Goal: Information Seeking & Learning: Learn about a topic

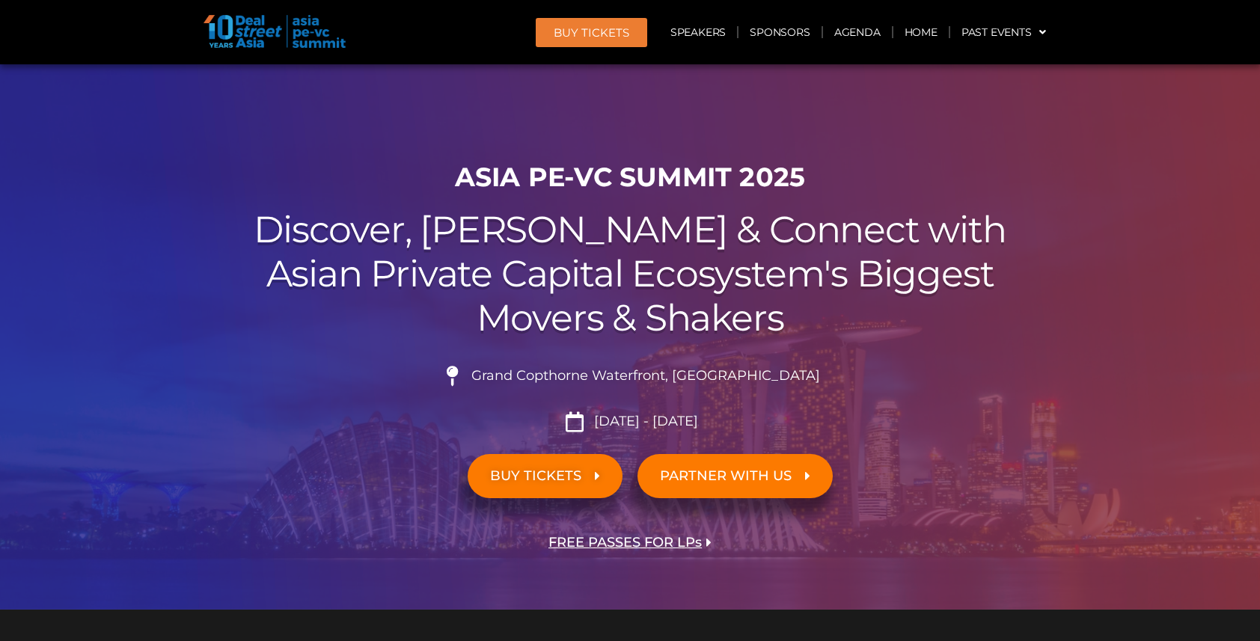
click at [855, 33] on link "Agenda" at bounding box center [857, 32] width 69 height 34
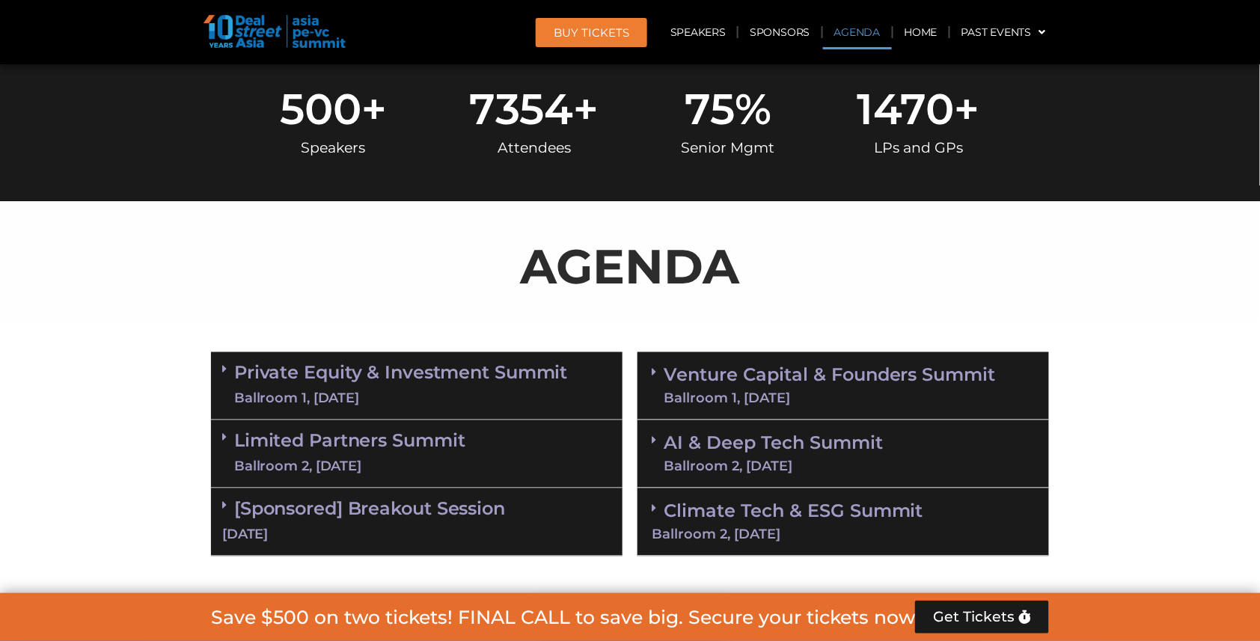
scroll to position [776, 0]
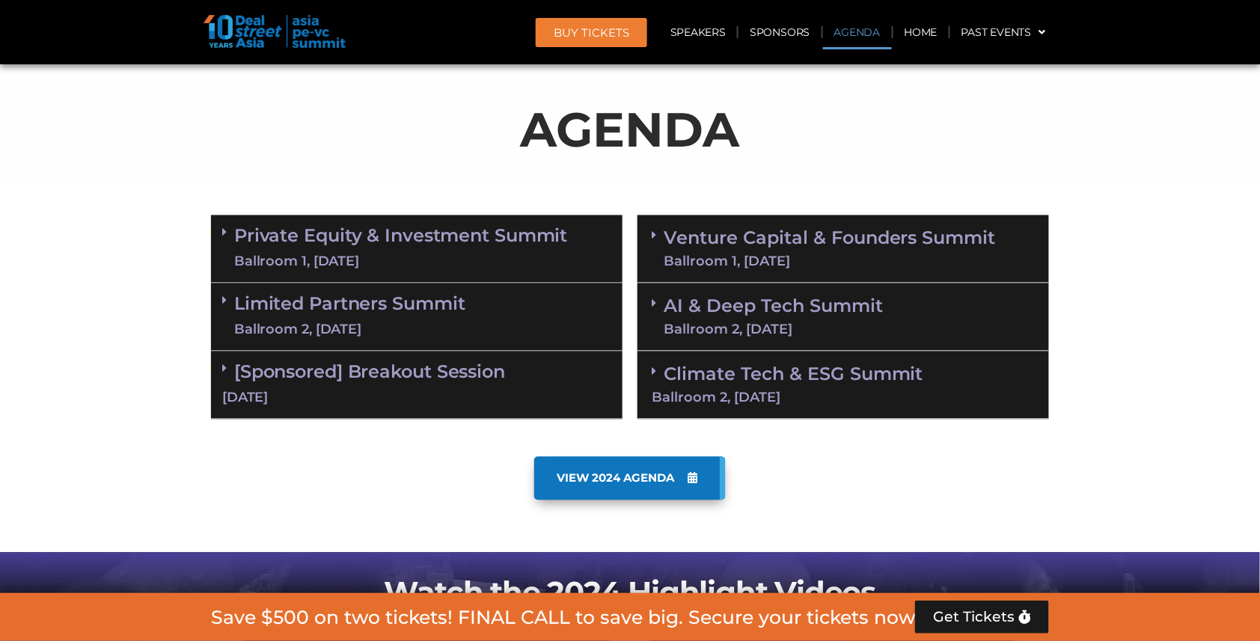
drag, startPoint x: 821, startPoint y: 227, endPoint x: 1208, endPoint y: 155, distance: 393.6
click at [453, 239] on link "Private Equity & Investment Summit Ballroom 1, [DATE]" at bounding box center [401, 249] width 334 height 45
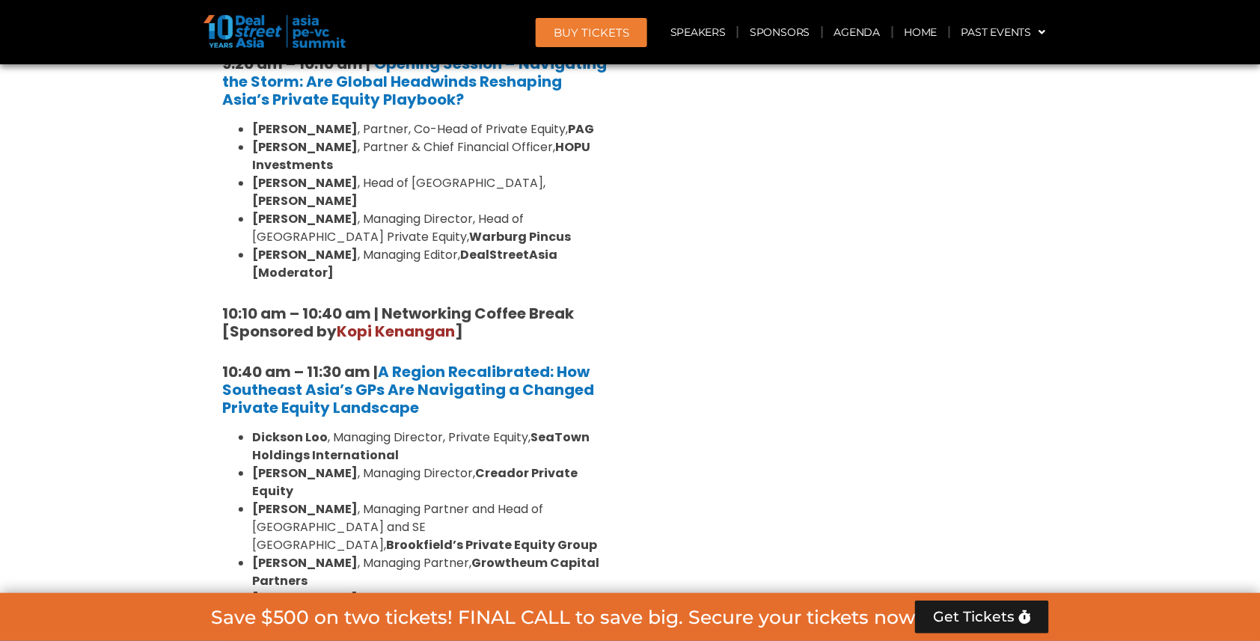
scroll to position [1176, 0]
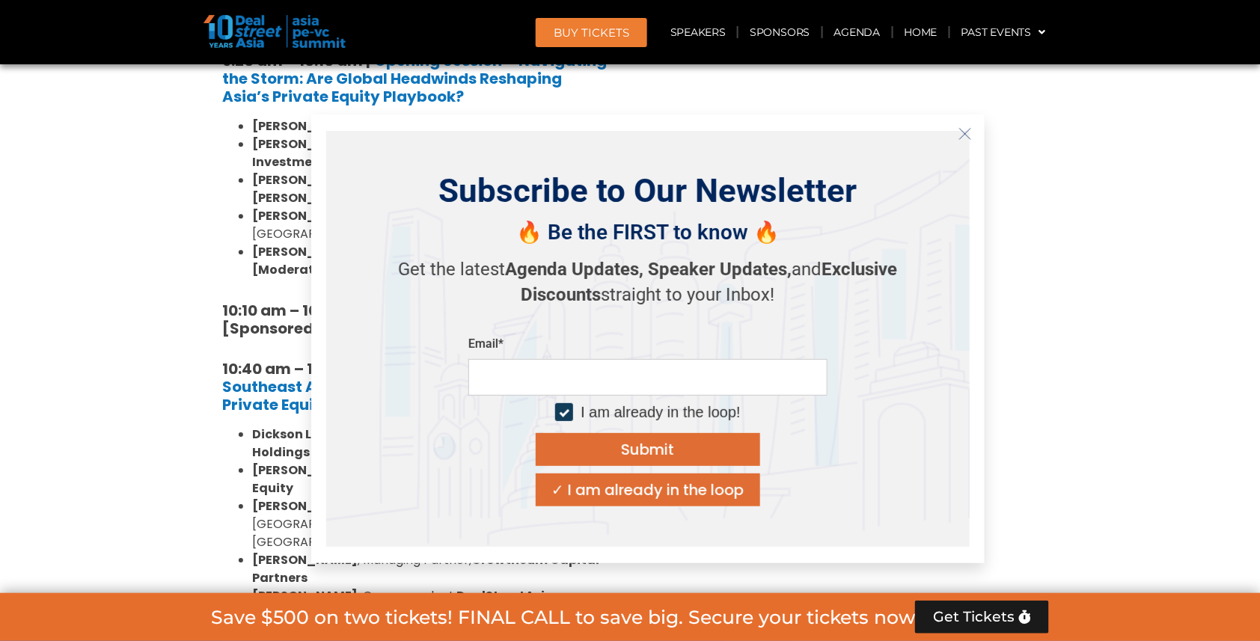
click at [969, 132] on icon "Close" at bounding box center [965, 133] width 13 height 13
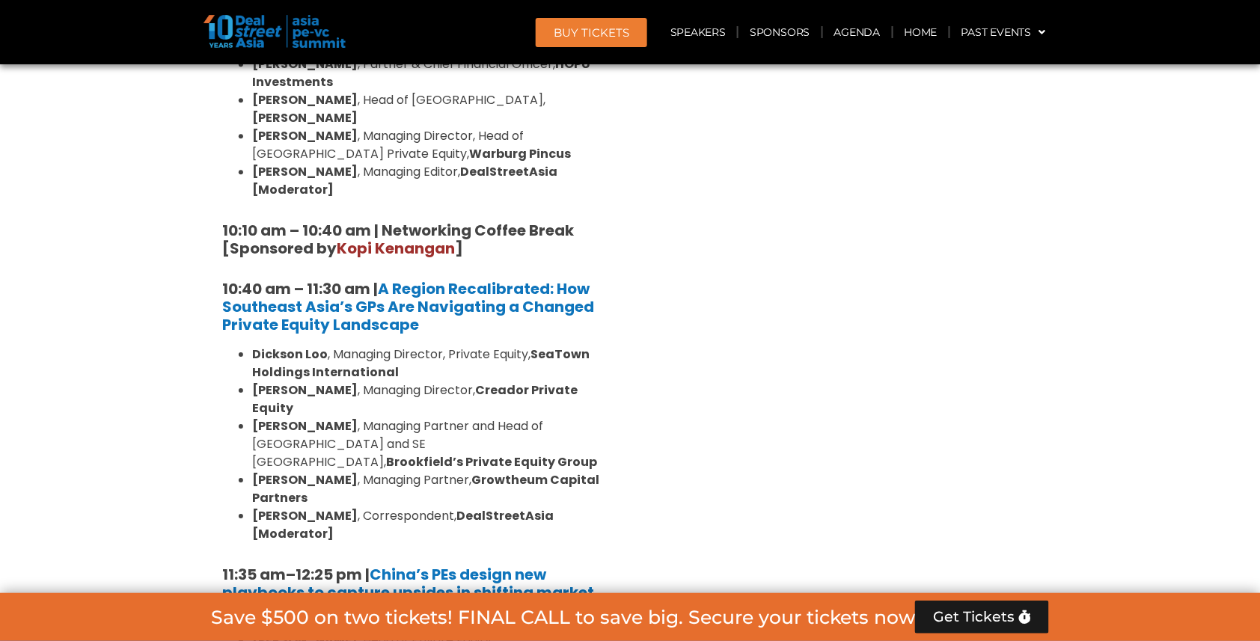
scroll to position [1256, 0]
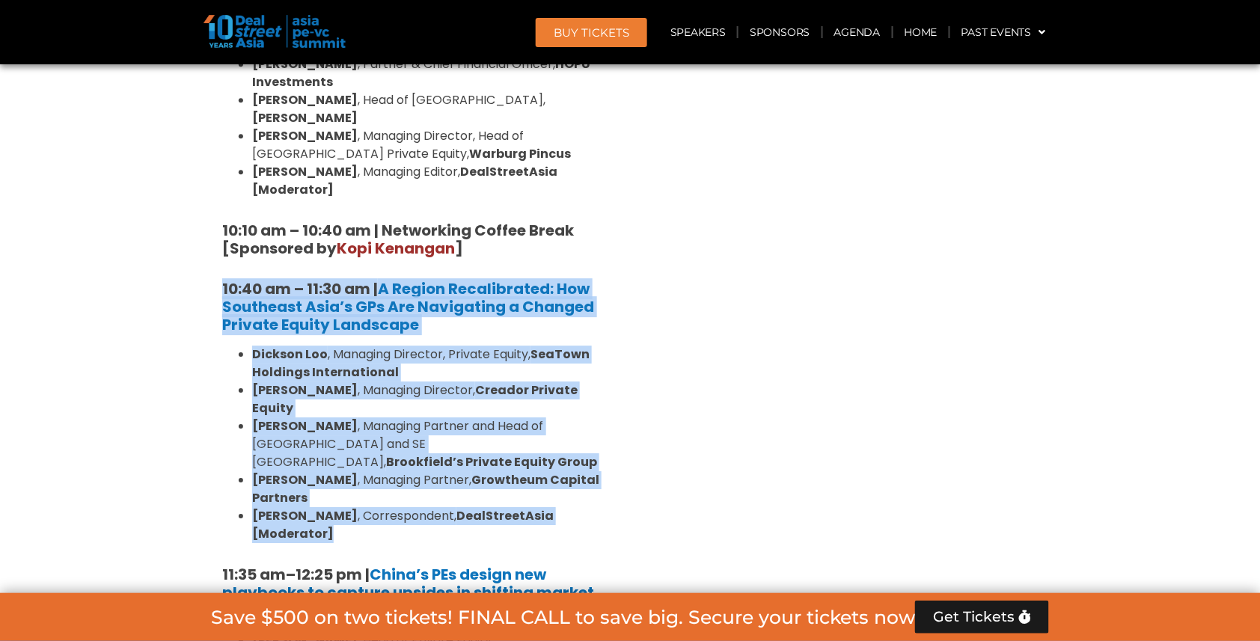
drag, startPoint x: 209, startPoint y: 227, endPoint x: 627, endPoint y: 446, distance: 471.9
copy div "10:40 am – 11:30 am | A Region Recalibrated: How Southeast Asia’s GPs Are Navig…"
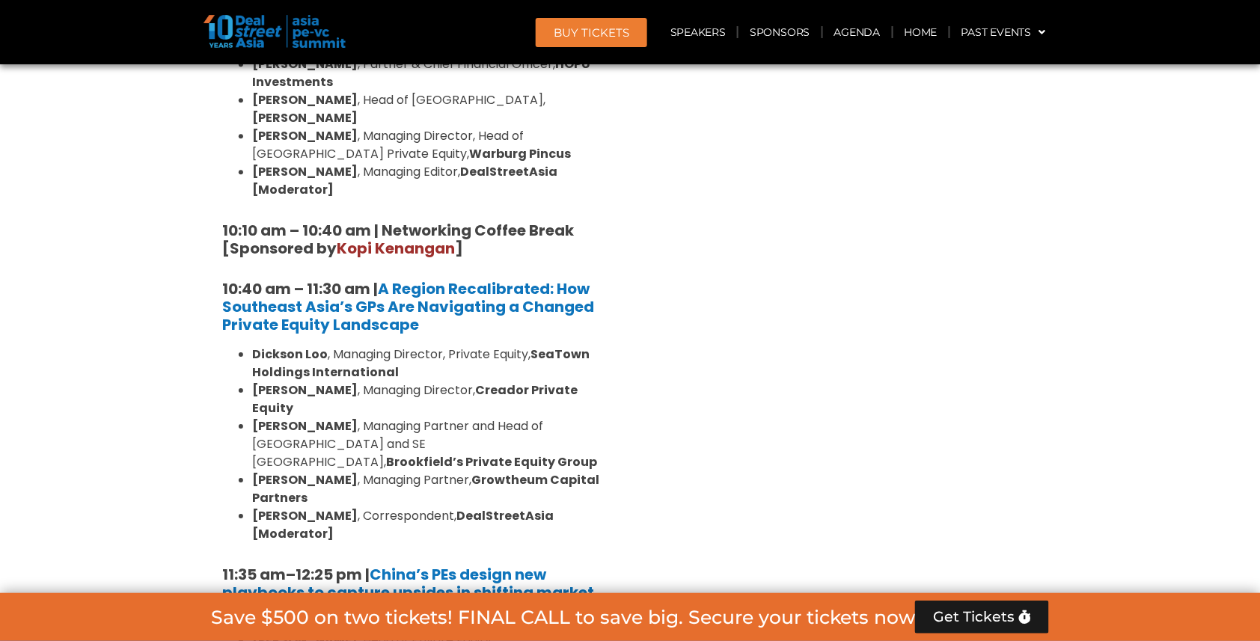
click at [606, 221] on h5 "10:10 am – 10:40 am | Networking Coffee Break [Sponsored by [PERSON_NAME] ]" at bounding box center [416, 239] width 389 height 36
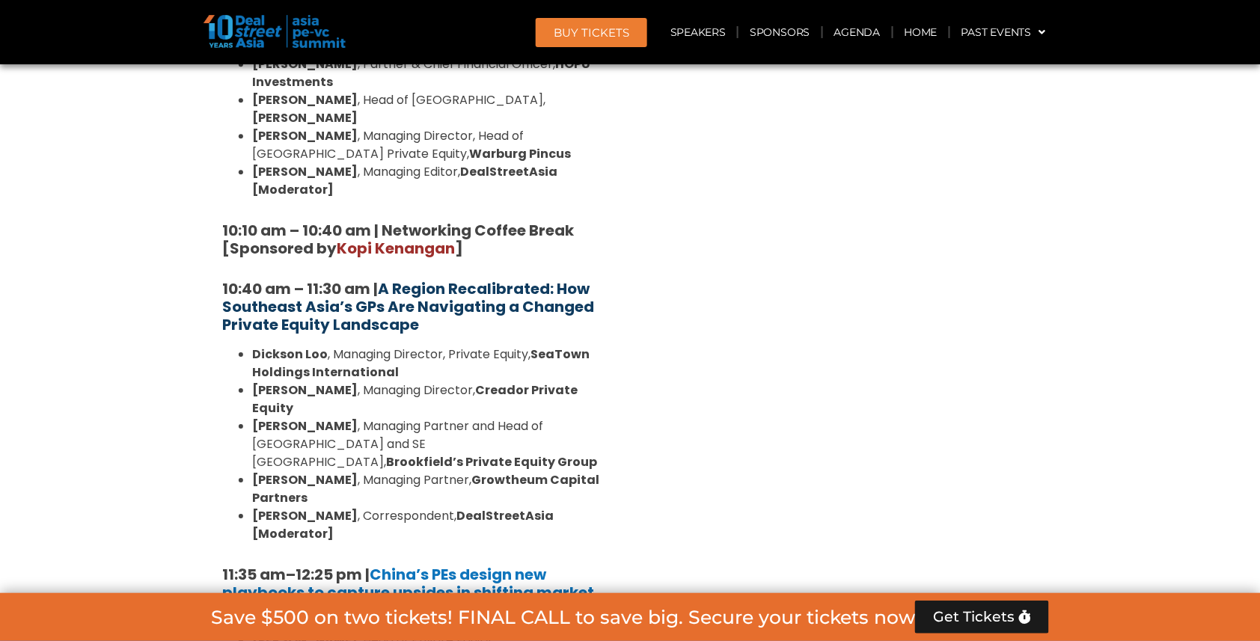
click at [356, 278] on strong "A Region Recalibrated: How Southeast Asia’s GPs Are Navigating a Changed Privat…" at bounding box center [408, 306] width 372 height 57
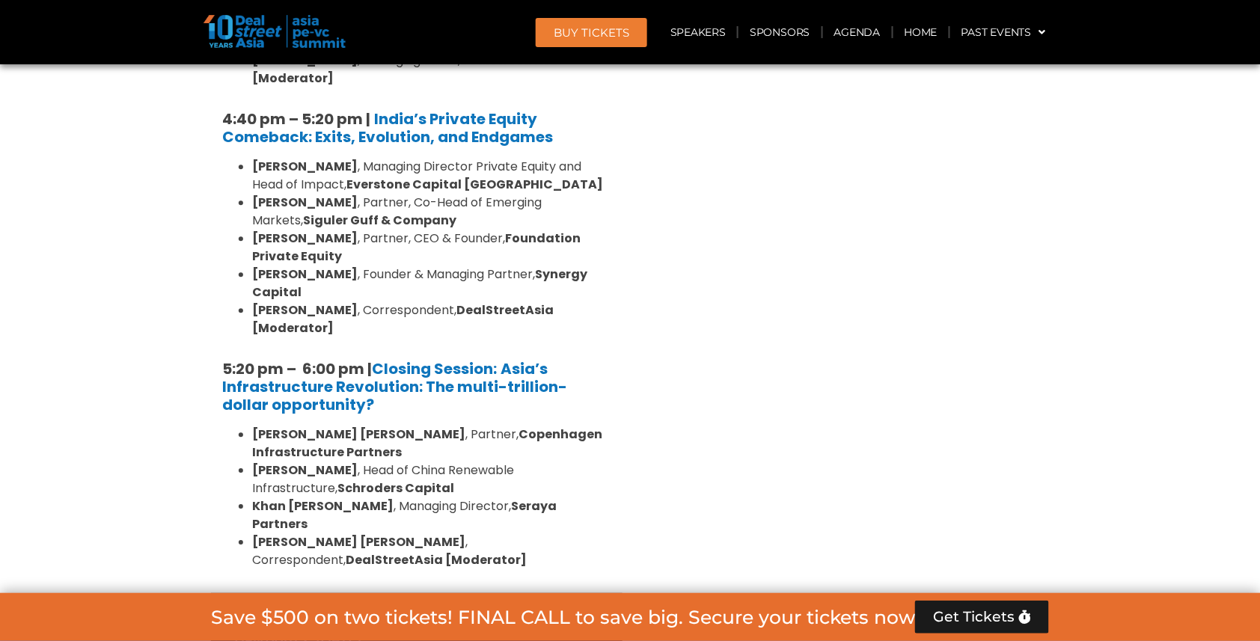
scroll to position [2887, 0]
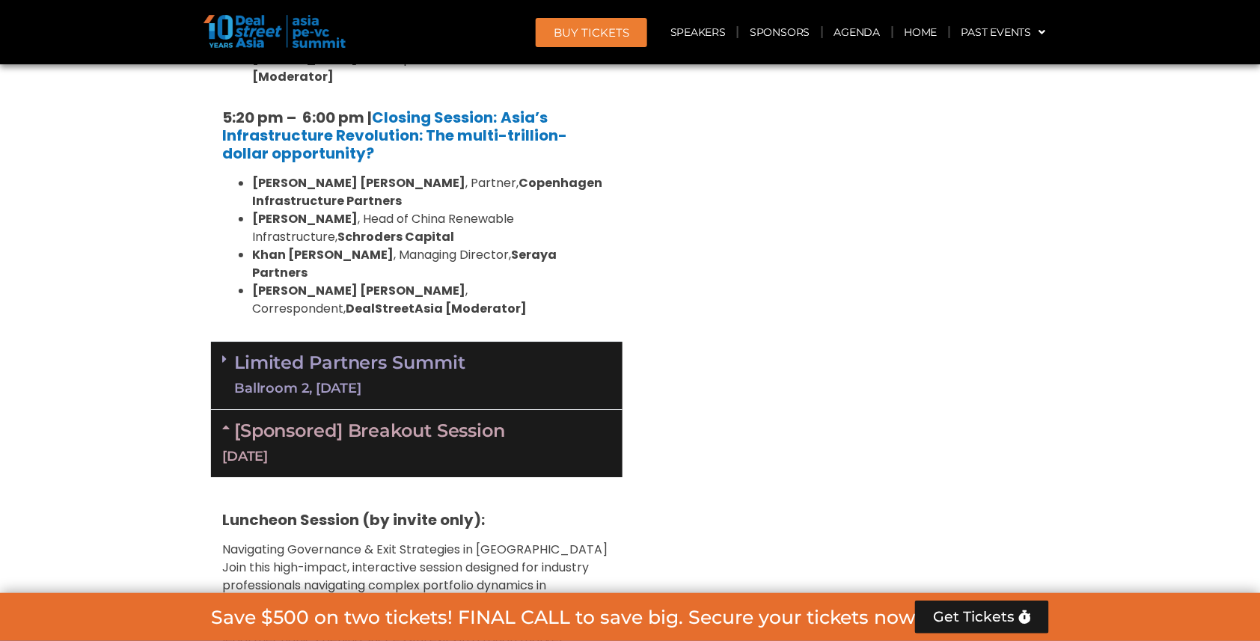
scroll to position [3103, 0]
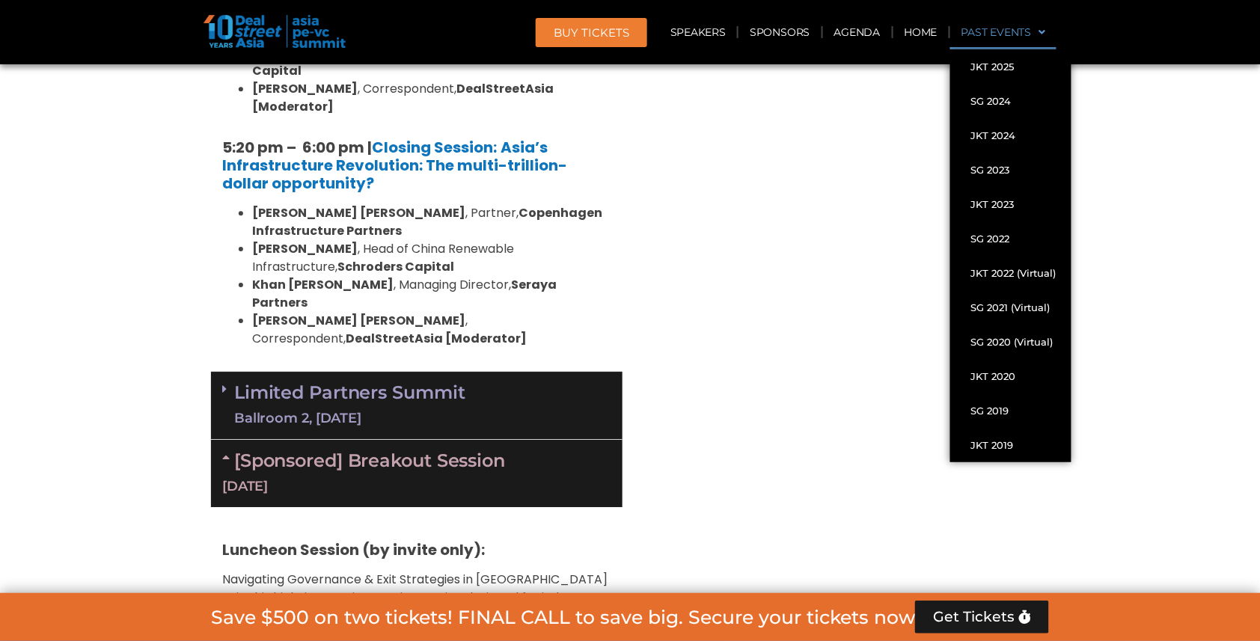
click at [1043, 34] on span at bounding box center [1039, 31] width 14 height 25
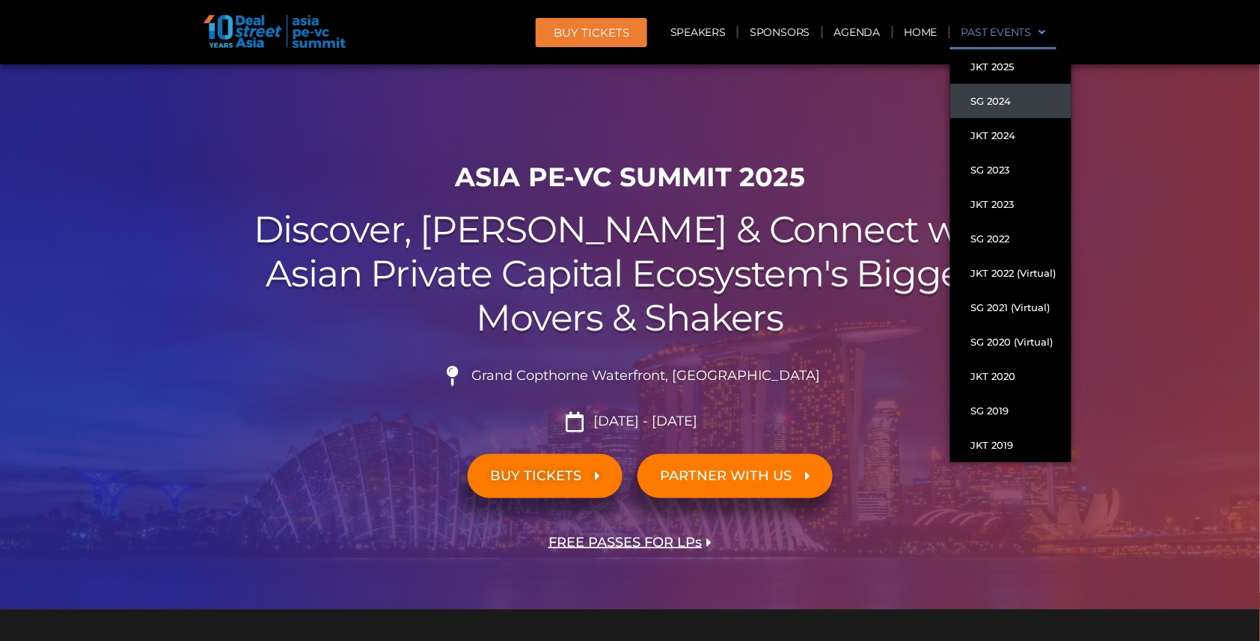
click at [1000, 97] on link "SG 2024" at bounding box center [1010, 101] width 121 height 34
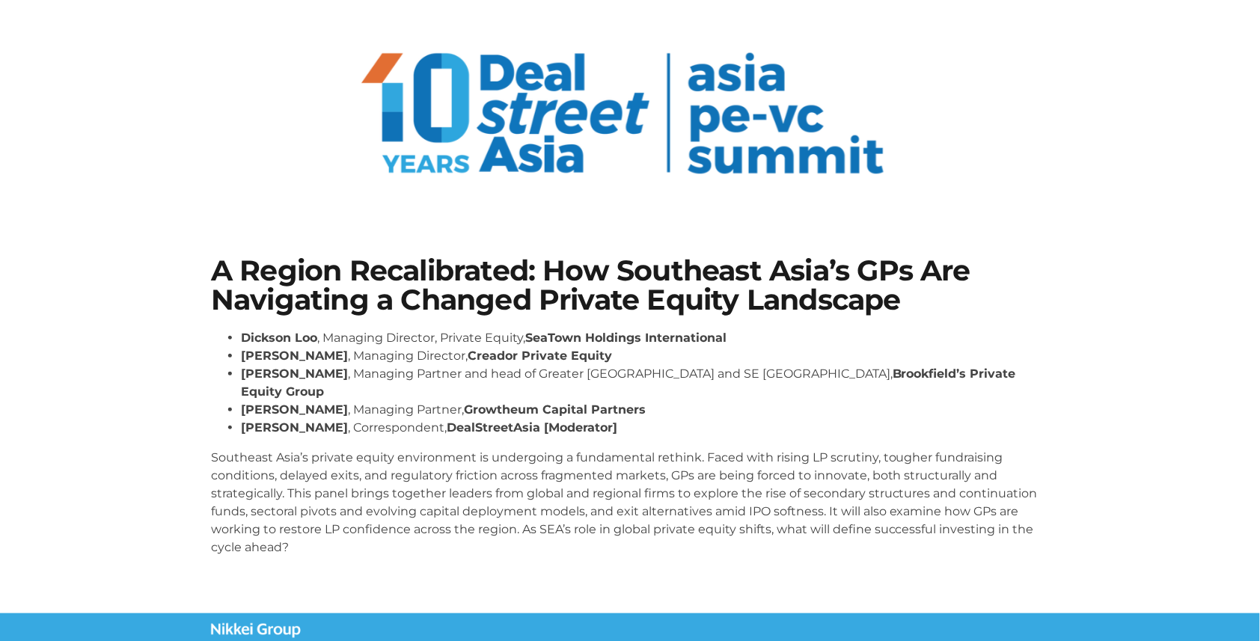
scroll to position [61, 0]
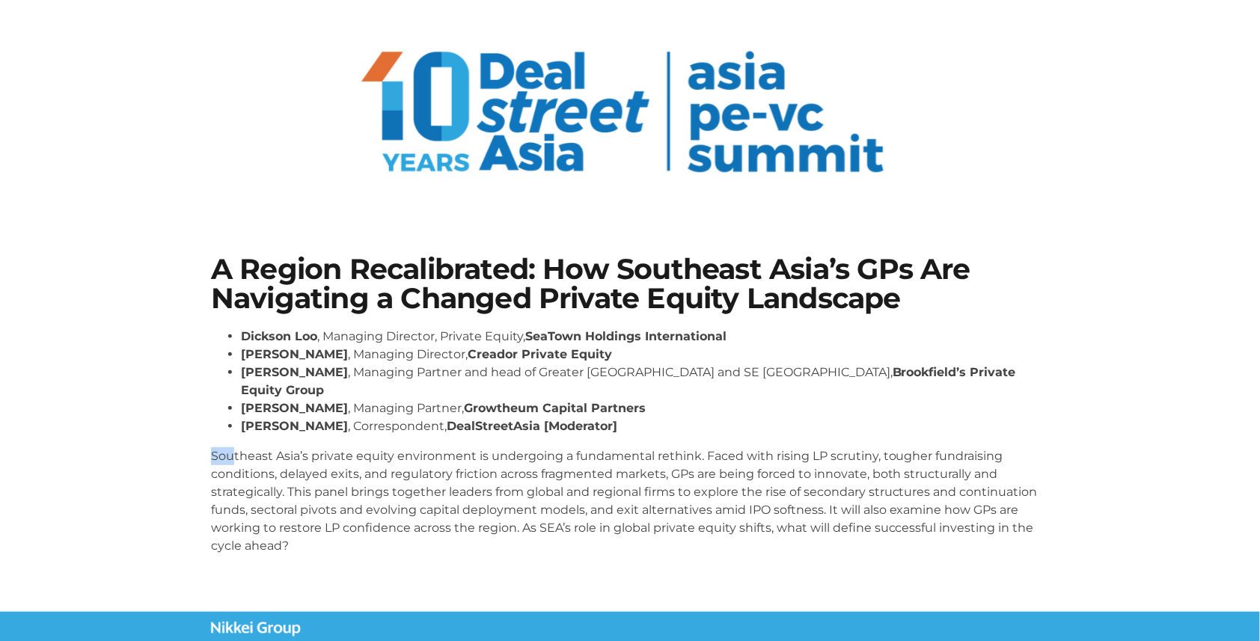
drag, startPoint x: 209, startPoint y: 435, endPoint x: 233, endPoint y: 439, distance: 25.1
click at [233, 439] on div "A Region Recalibrated: How Southeast Asia’s GPs Are Navigating a Changed Privat…" at bounding box center [630, 411] width 853 height 327
click at [235, 451] on p "Southeast Asia’s private equity environment is undergoing a fundamental rethink…" at bounding box center [630, 501] width 838 height 108
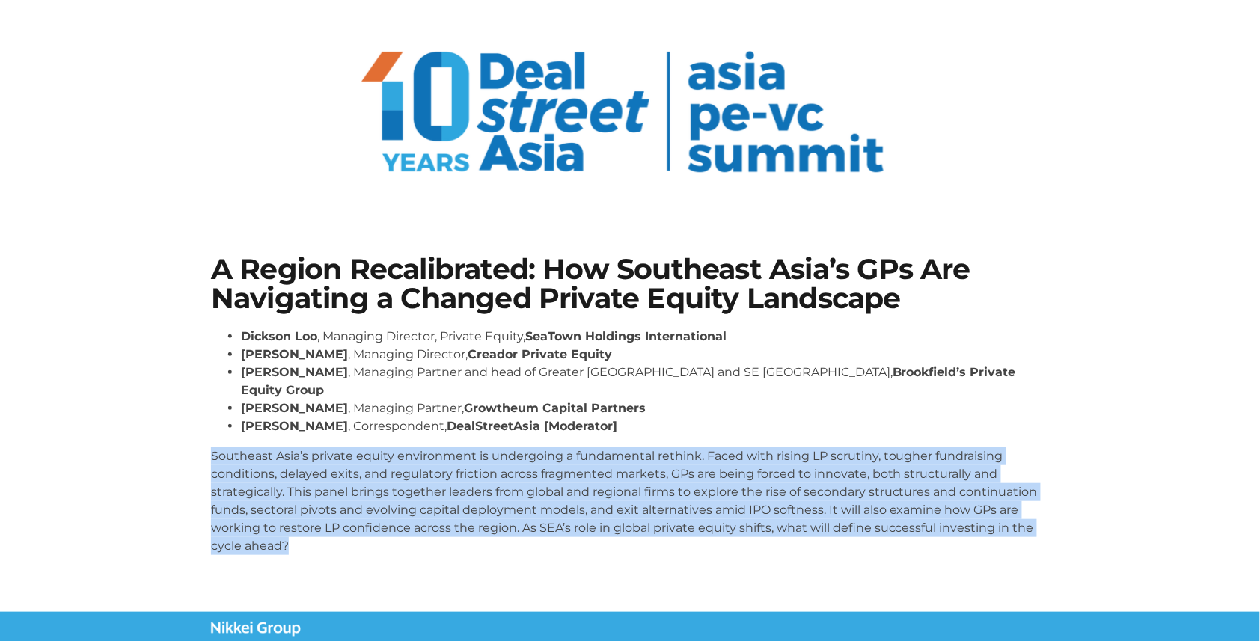
drag, startPoint x: 213, startPoint y: 438, endPoint x: 325, endPoint y: 534, distance: 148.0
click at [325, 534] on div "Dickson Loo , Managing Director, Private Equity, SeaTown Holdings International…" at bounding box center [630, 447] width 838 height 239
copy p "Southeast Asia’s private equity environment is undergoing a fundamental rethink…"
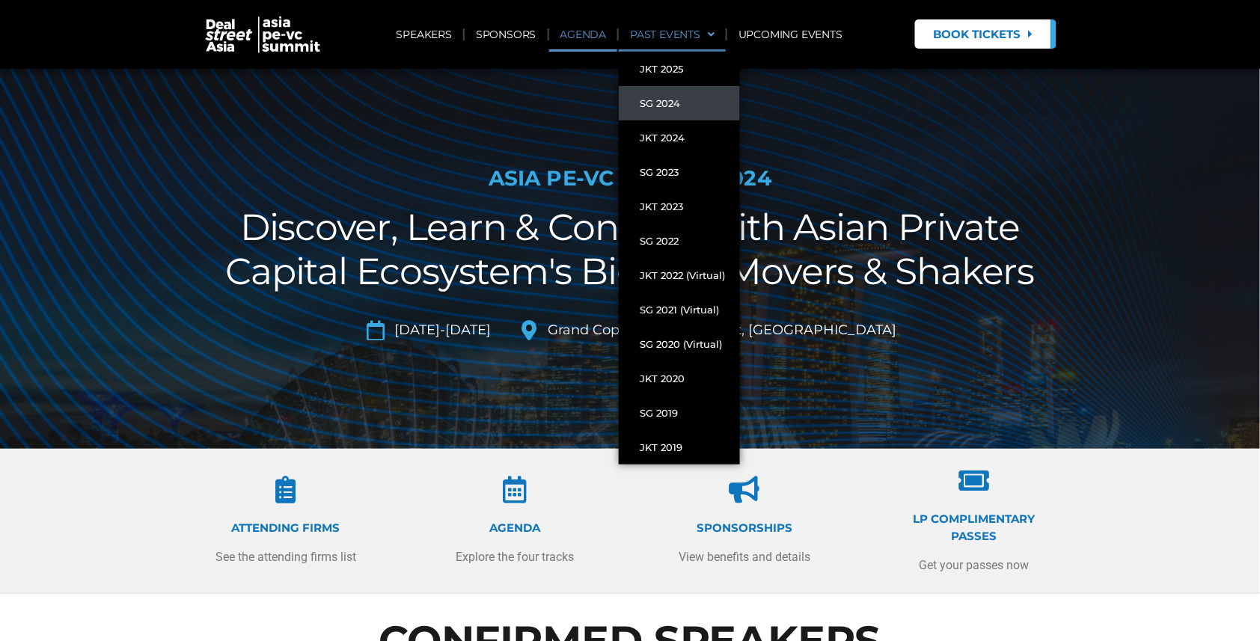
click at [593, 38] on link "AGENDA" at bounding box center [583, 34] width 69 height 34
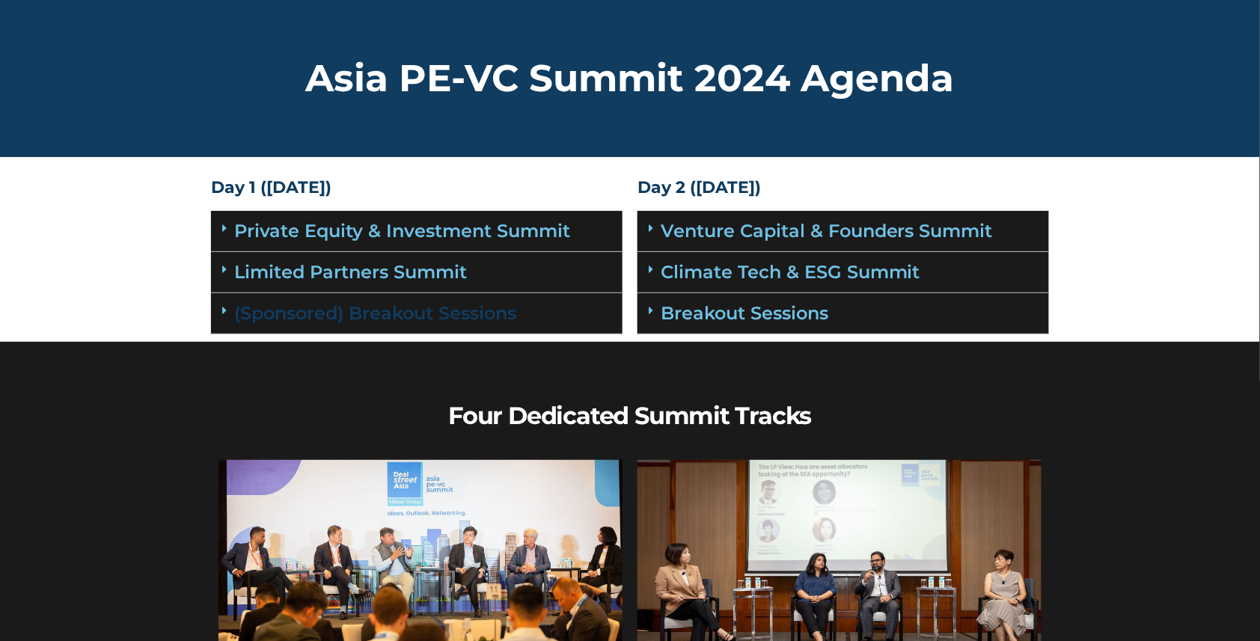
click at [503, 313] on link "(Sponsored) Breakout Sessions" at bounding box center [375, 313] width 282 height 22
